Goal: Find specific page/section: Find specific page/section

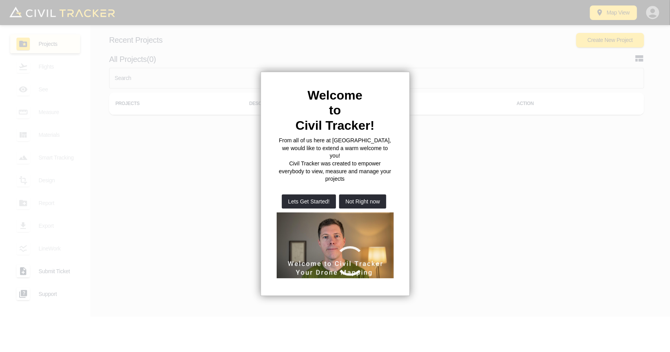
click at [366, 195] on button "Not Right now" at bounding box center [362, 202] width 47 height 14
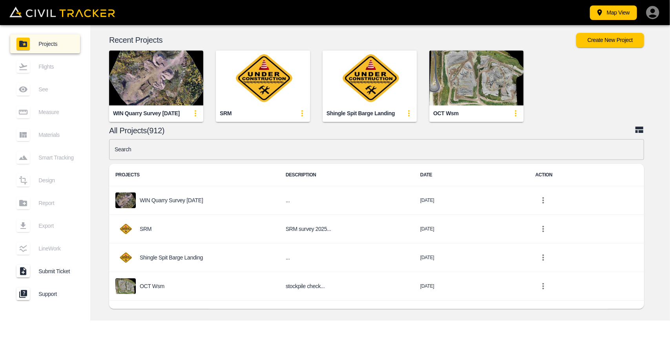
click at [226, 149] on input "text" at bounding box center [376, 149] width 535 height 21
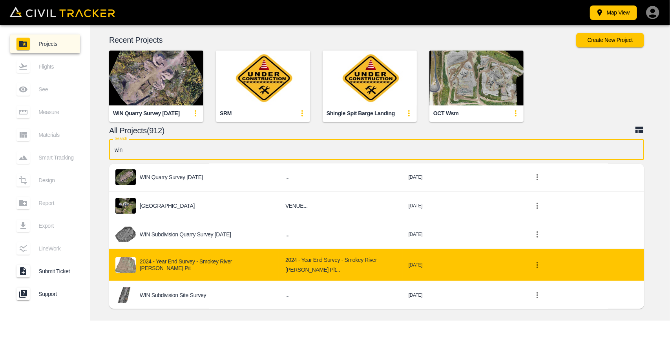
scroll to position [78, 0]
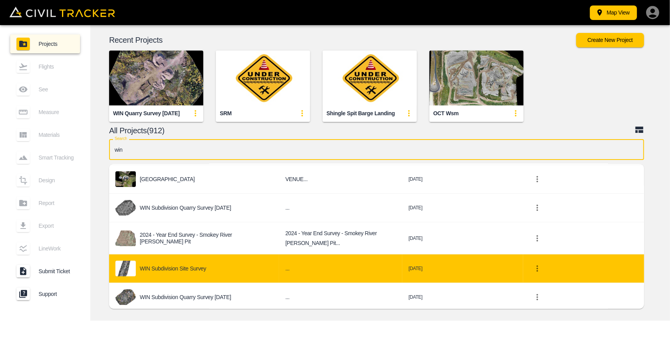
type input "win"
click at [193, 270] on p "WIN Subdivision Site Survey" at bounding box center [173, 269] width 66 height 6
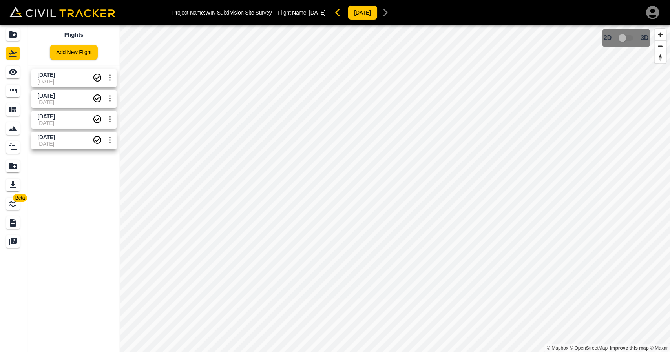
click at [55, 74] on span "[DATE]" at bounding box center [46, 75] width 17 height 6
drag, startPoint x: 15, startPoint y: 71, endPoint x: 27, endPoint y: 71, distance: 12.2
click at [15, 71] on icon "See" at bounding box center [12, 71] width 9 height 9
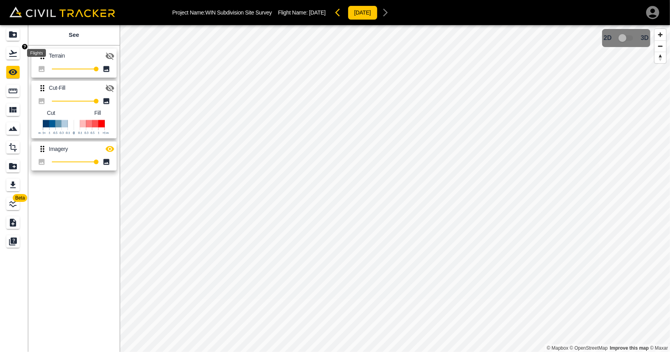
click at [18, 55] on div "Flights" at bounding box center [12, 53] width 13 height 13
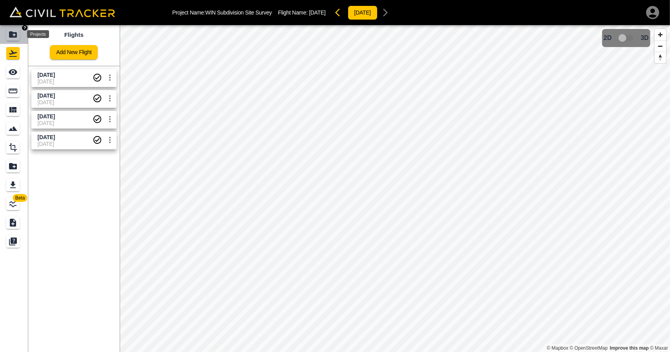
click at [16, 37] on icon "Projects" at bounding box center [13, 34] width 8 height 6
